Goal: Find contact information: Find contact information

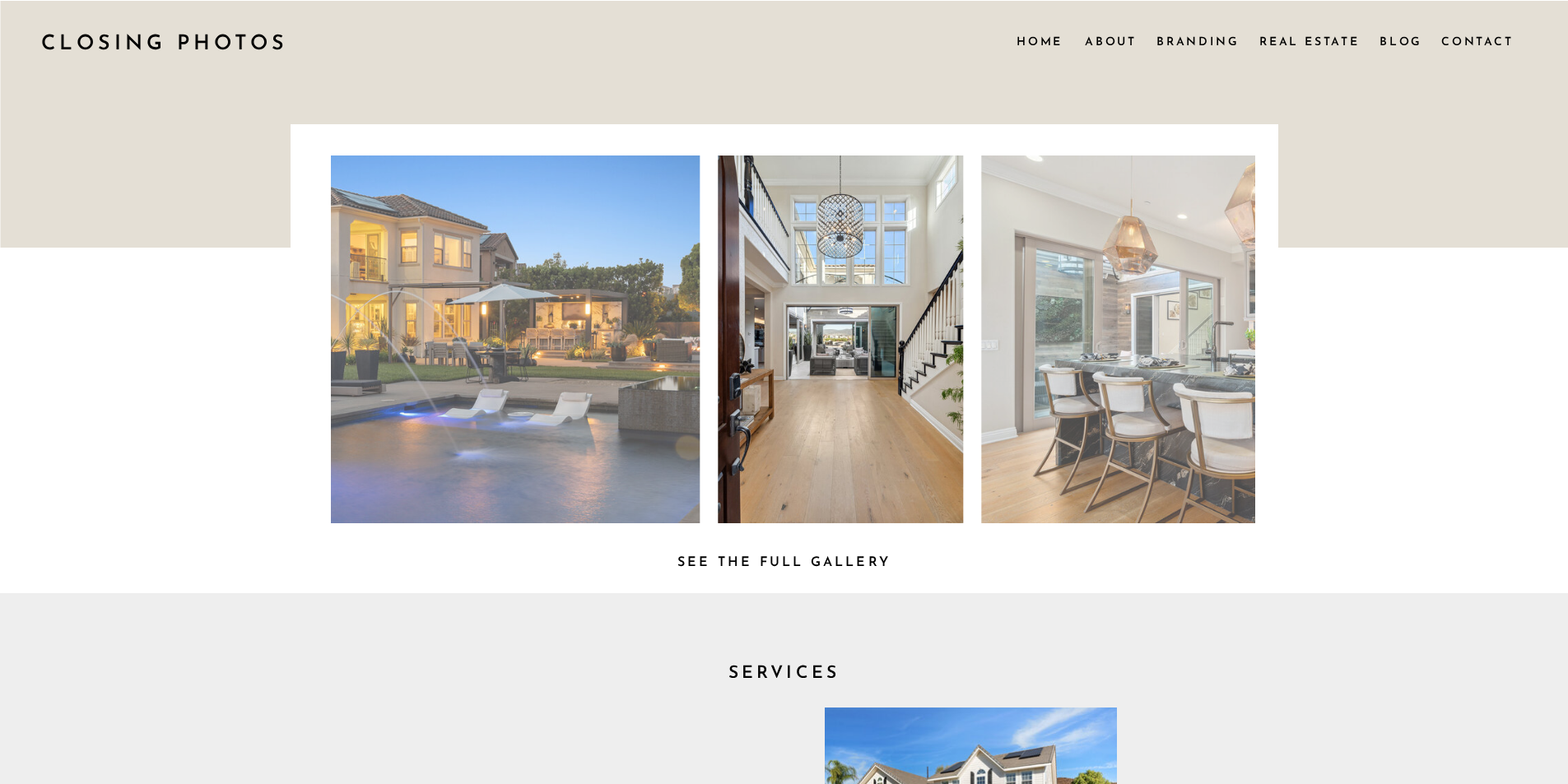
click at [1489, 42] on nav "Contact" at bounding box center [1476, 41] width 71 height 18
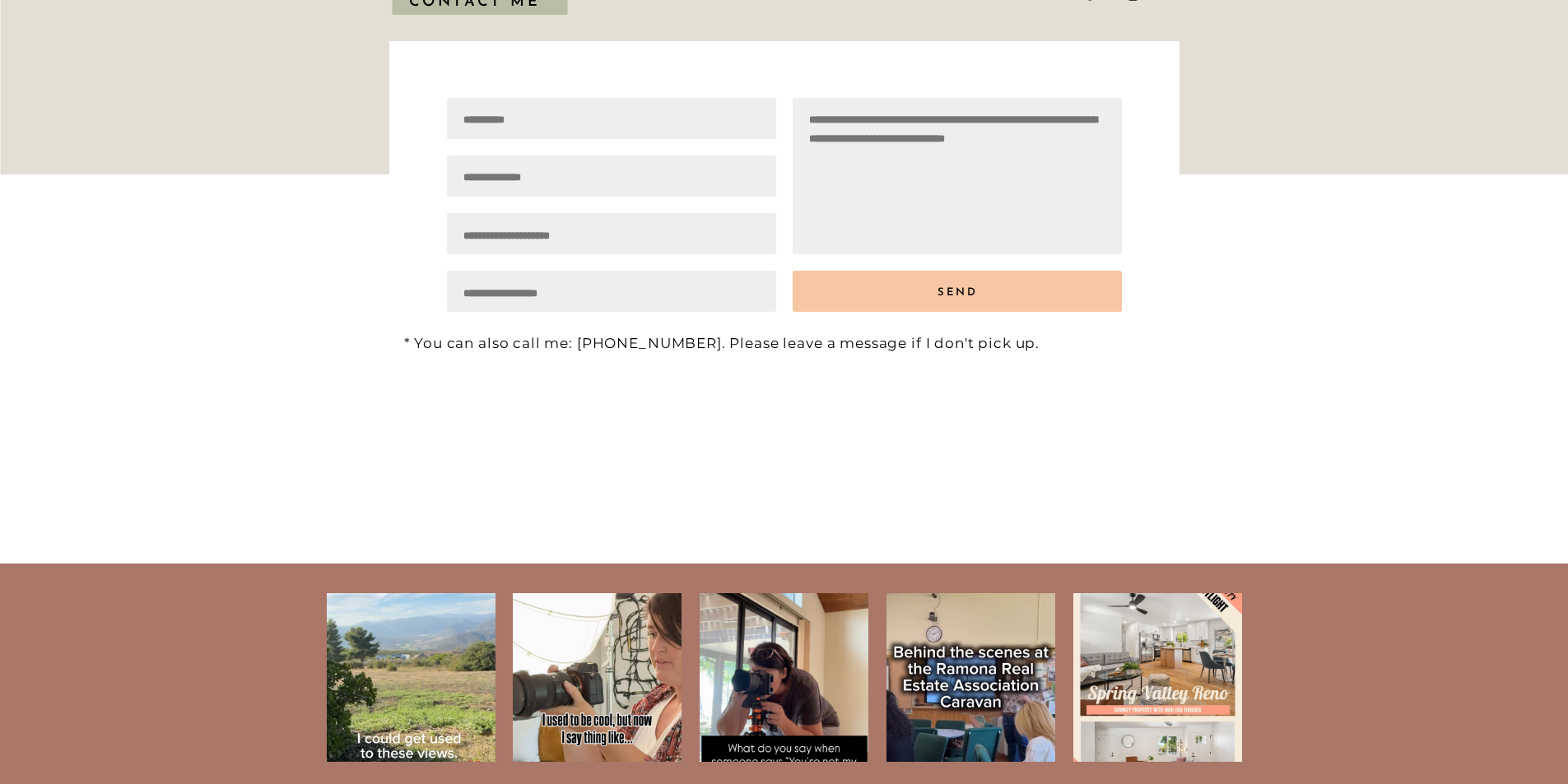
scroll to position [492, 0]
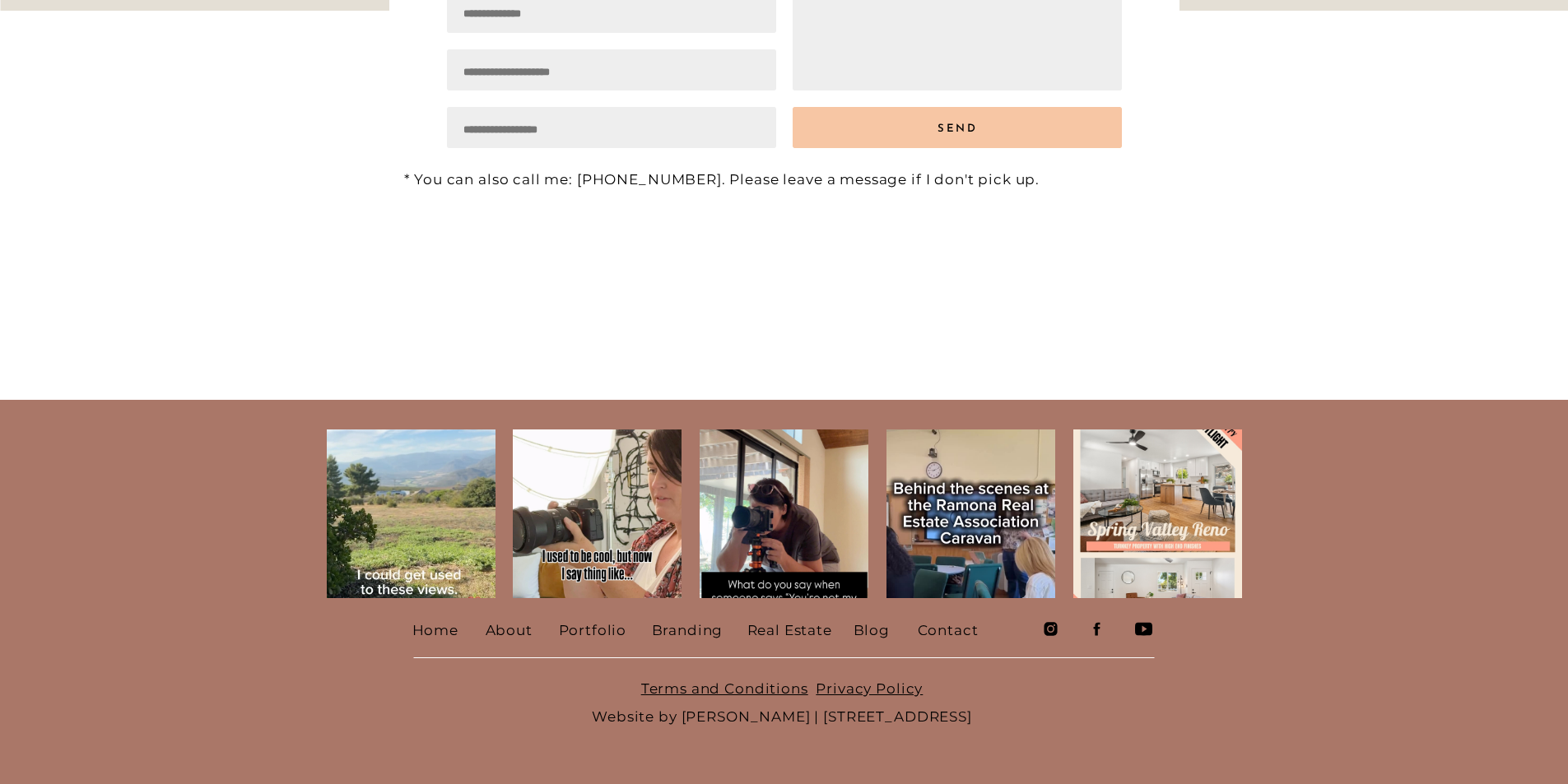
click at [1092, 635] on icon at bounding box center [1097, 628] width 17 height 17
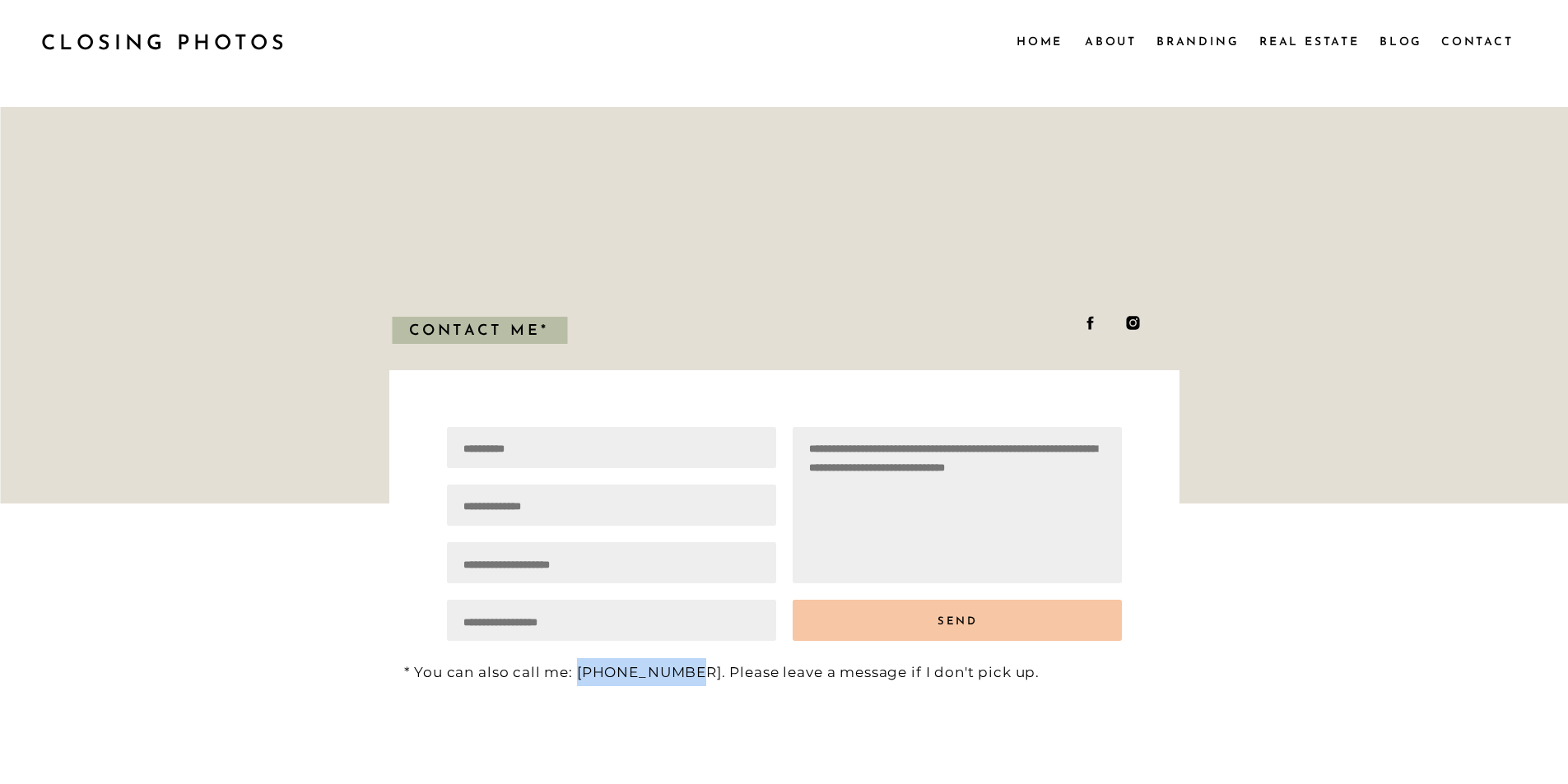
drag, startPoint x: 580, startPoint y: 671, endPoint x: 669, endPoint y: 676, distance: 89.1
click at [669, 676] on p "* You can also call me: [PHONE_NUMBER]. Please leave a message if I don't pick …" at bounding box center [786, 666] width 766 height 18
copy p "773.789.8212"
drag, startPoint x: 812, startPoint y: 437, endPoint x: 1078, endPoint y: 459, distance: 266.9
click at [1078, 459] on div "* You can also call me: [PHONE_NUMBER]. Please leave a message if I don't pick …" at bounding box center [784, 501] width 987 height 421
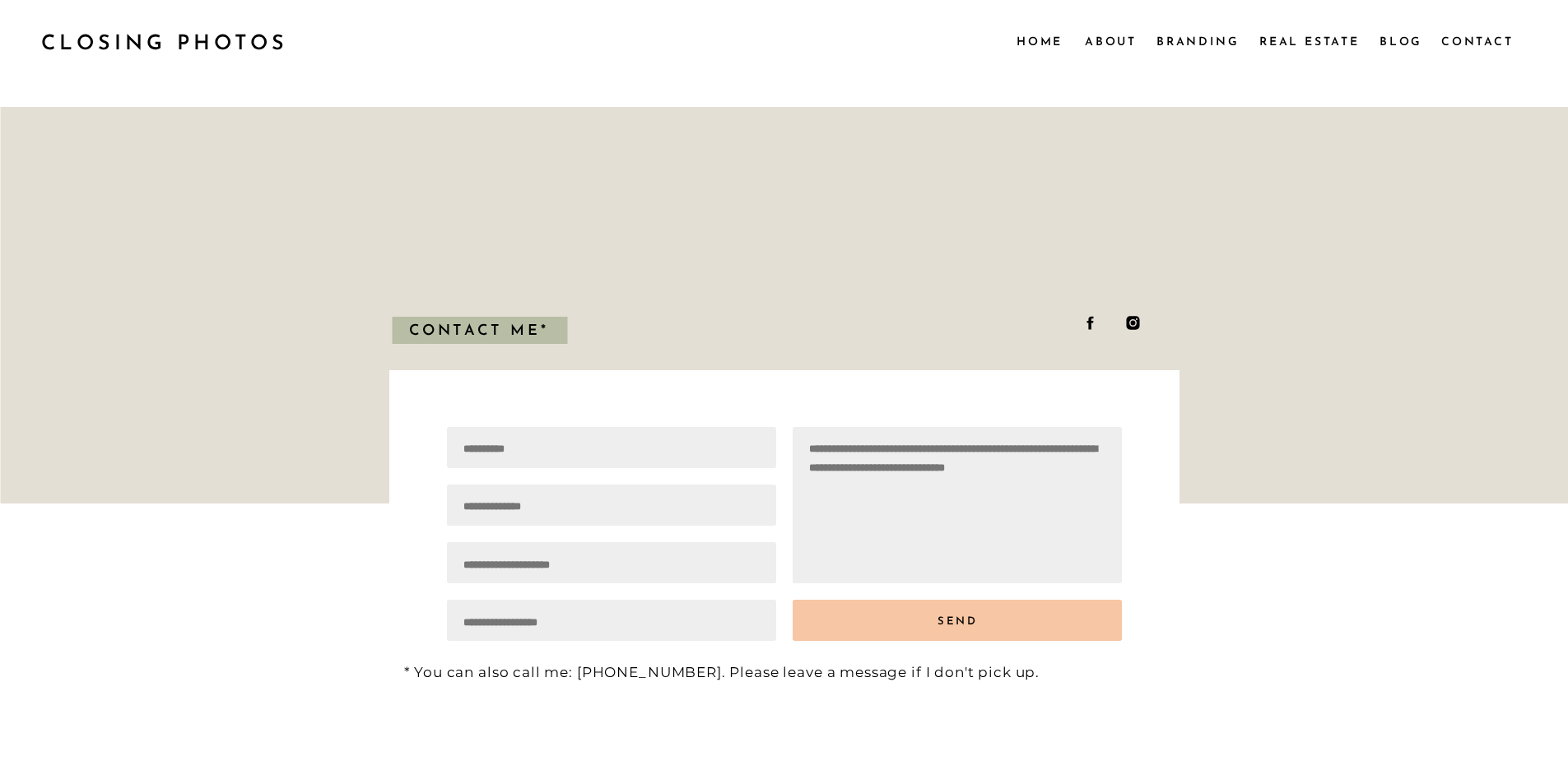
scroll to position [492, 0]
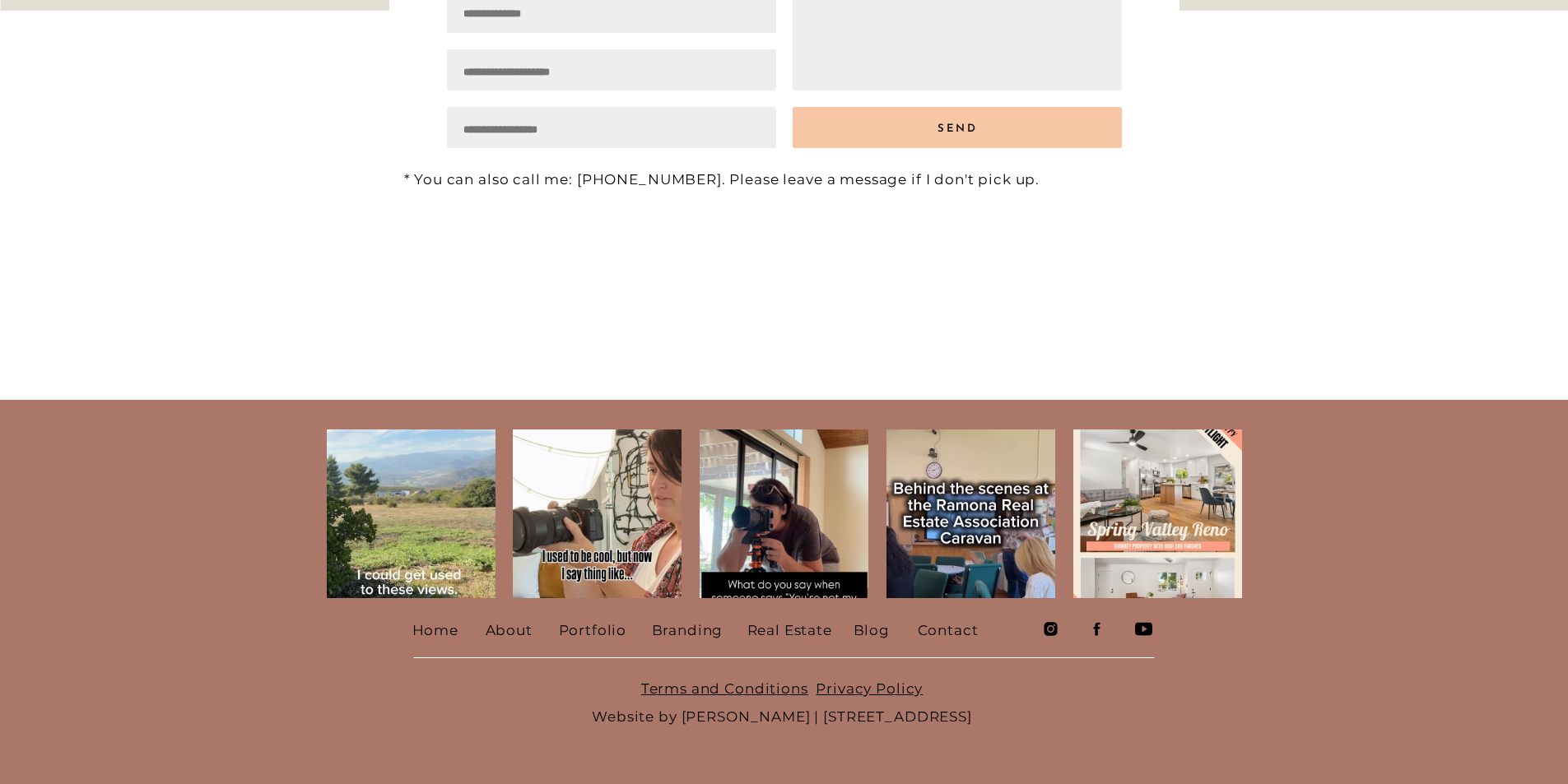
click at [514, 631] on nav "About" at bounding box center [510, 628] width 49 height 25
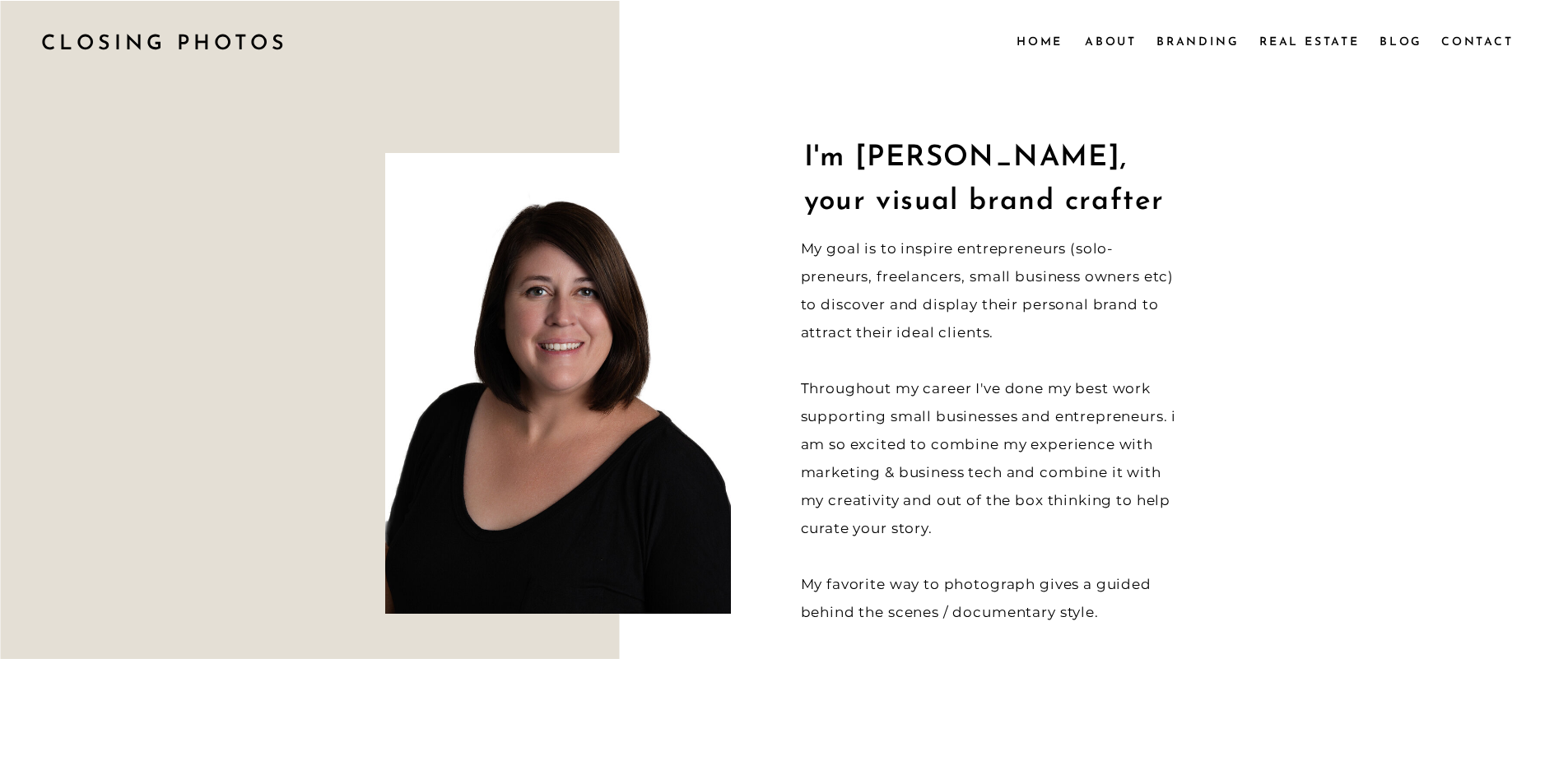
click at [868, 158] on h1 "I'm [PERSON_NAME], your visual brand crafter" at bounding box center [994, 177] width 380 height 80
click at [868, 158] on h1 "I'm Meg Bogart, your visual brand crafter" at bounding box center [994, 177] width 380 height 80
copy h1 "Meg"
click at [1040, 41] on nav "Home" at bounding box center [1039, 41] width 46 height 18
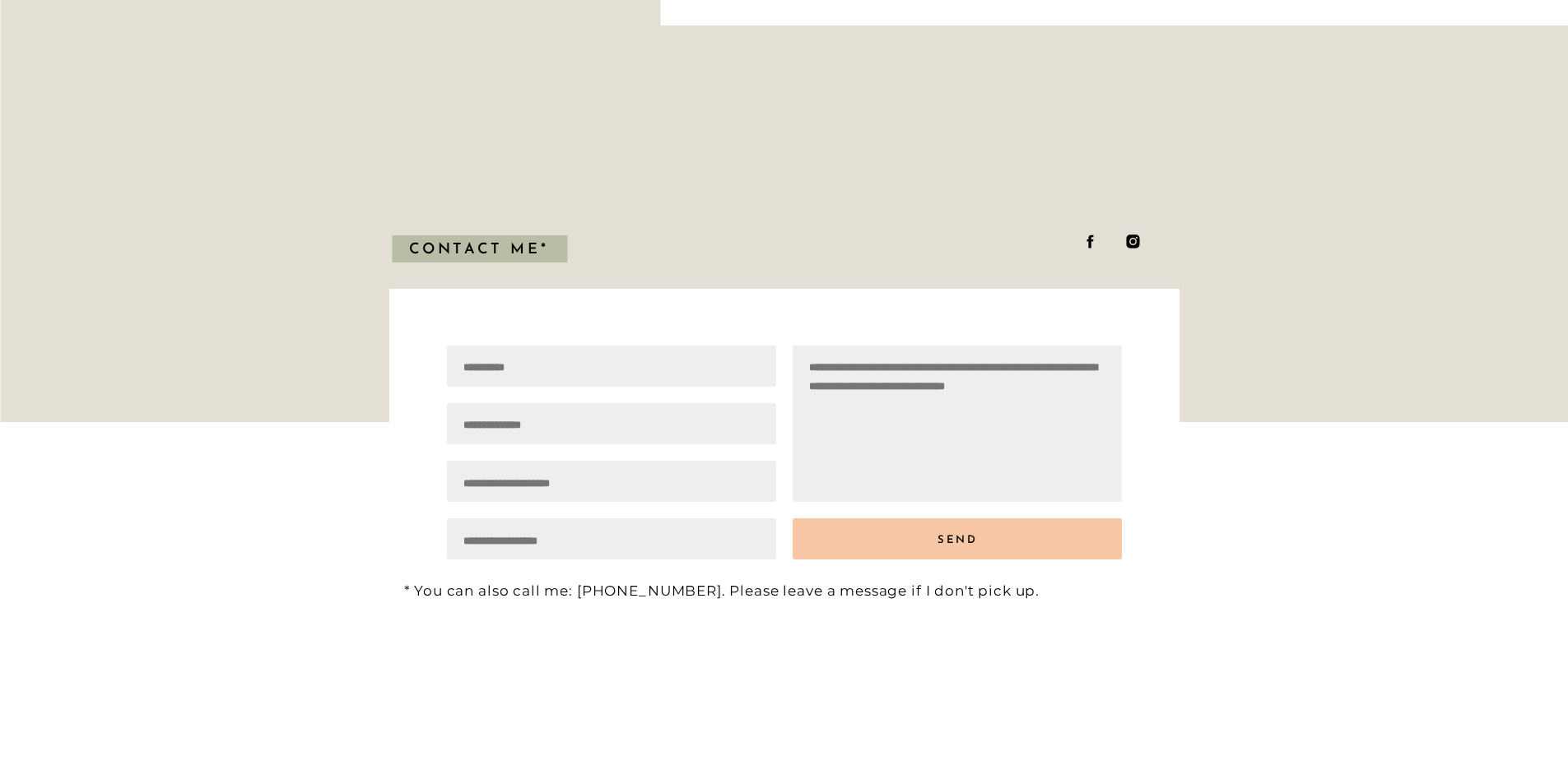
scroll to position [3277, 0]
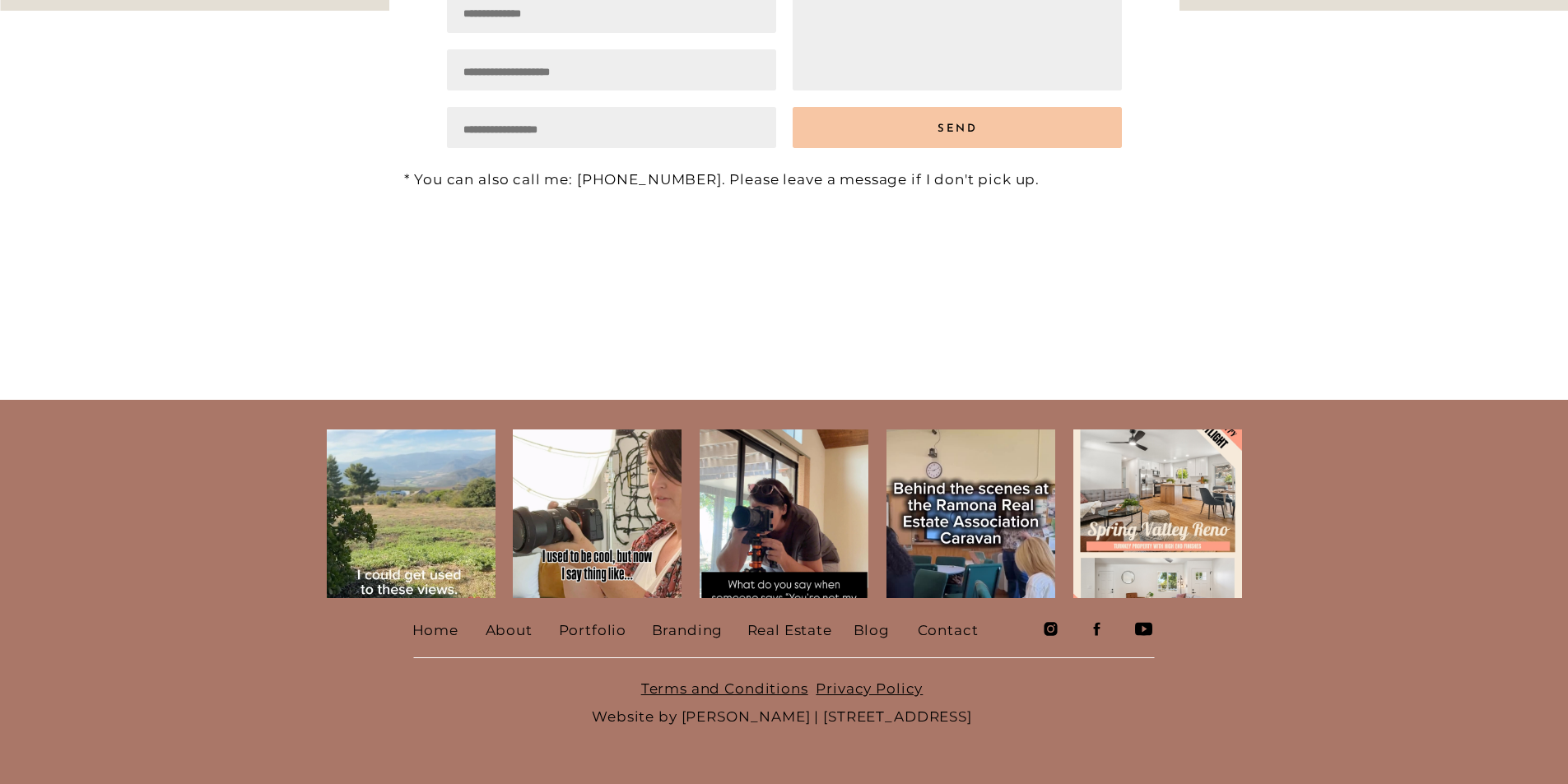
click at [953, 633] on nav "Contact" at bounding box center [949, 628] width 63 height 25
